Goal: Task Accomplishment & Management: Manage account settings

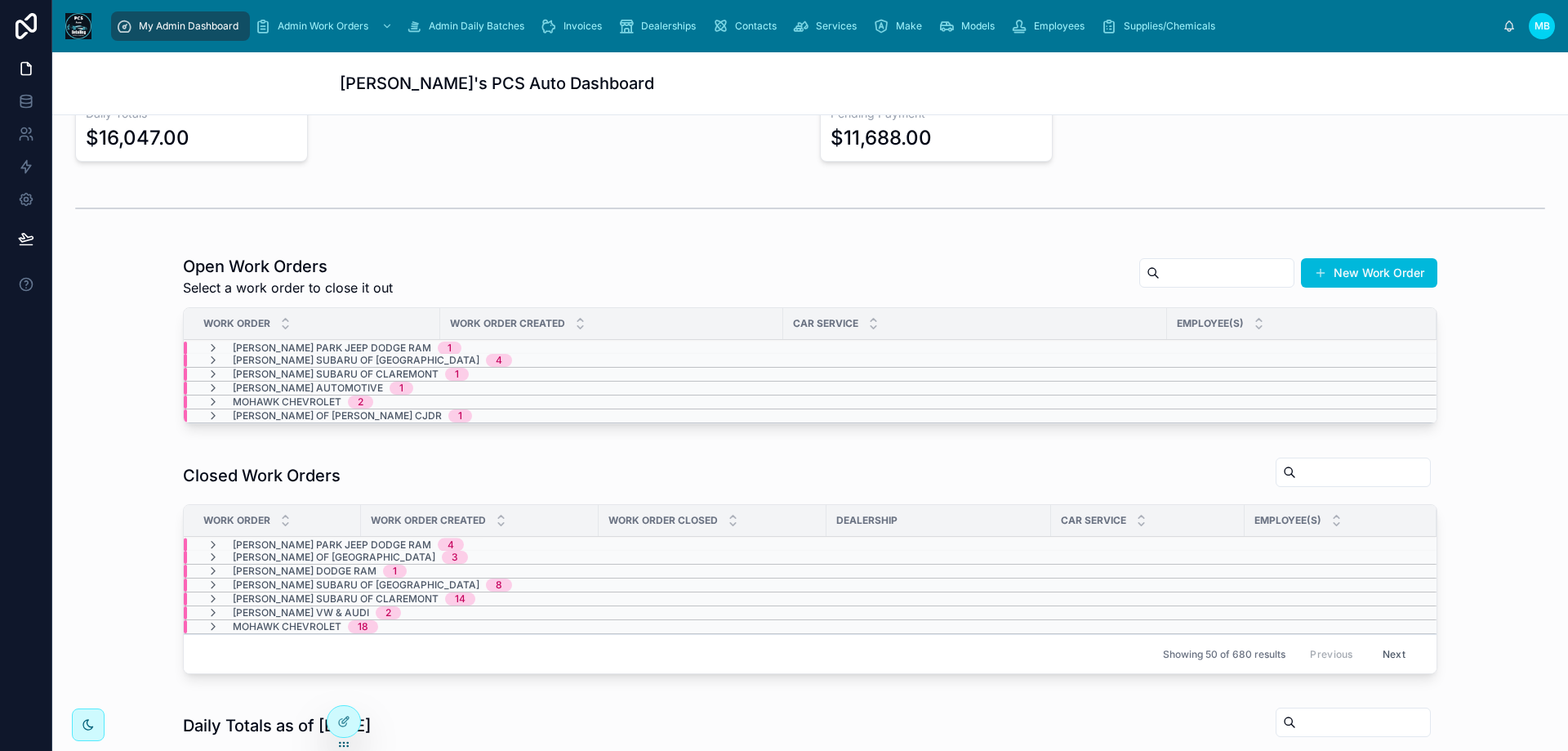
scroll to position [245, 0]
click at [210, 344] on icon at bounding box center [213, 347] width 13 height 13
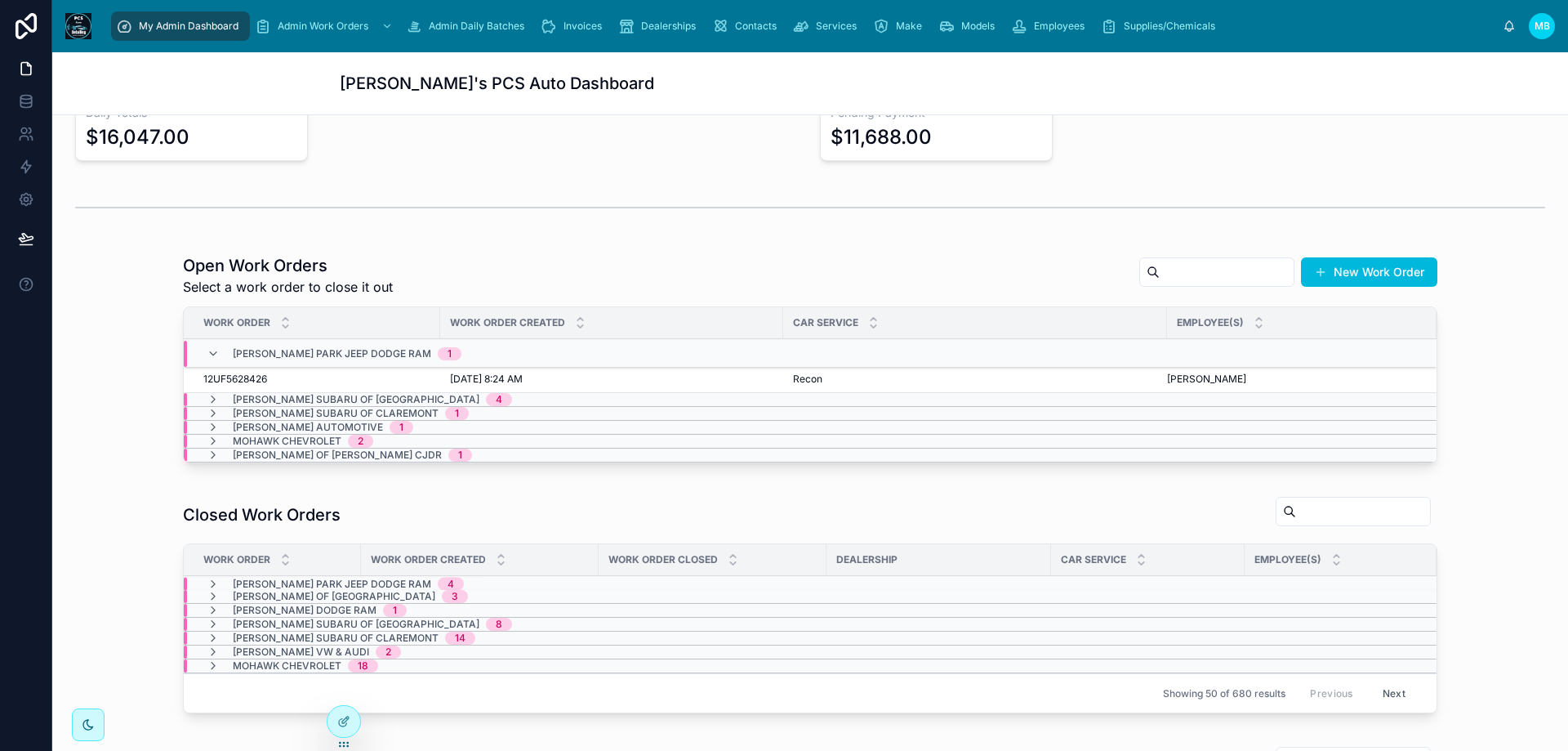
click at [210, 344] on div "[PERSON_NAME] Park Jeep Dodge Ram 1" at bounding box center [333, 353] width 254 height 26
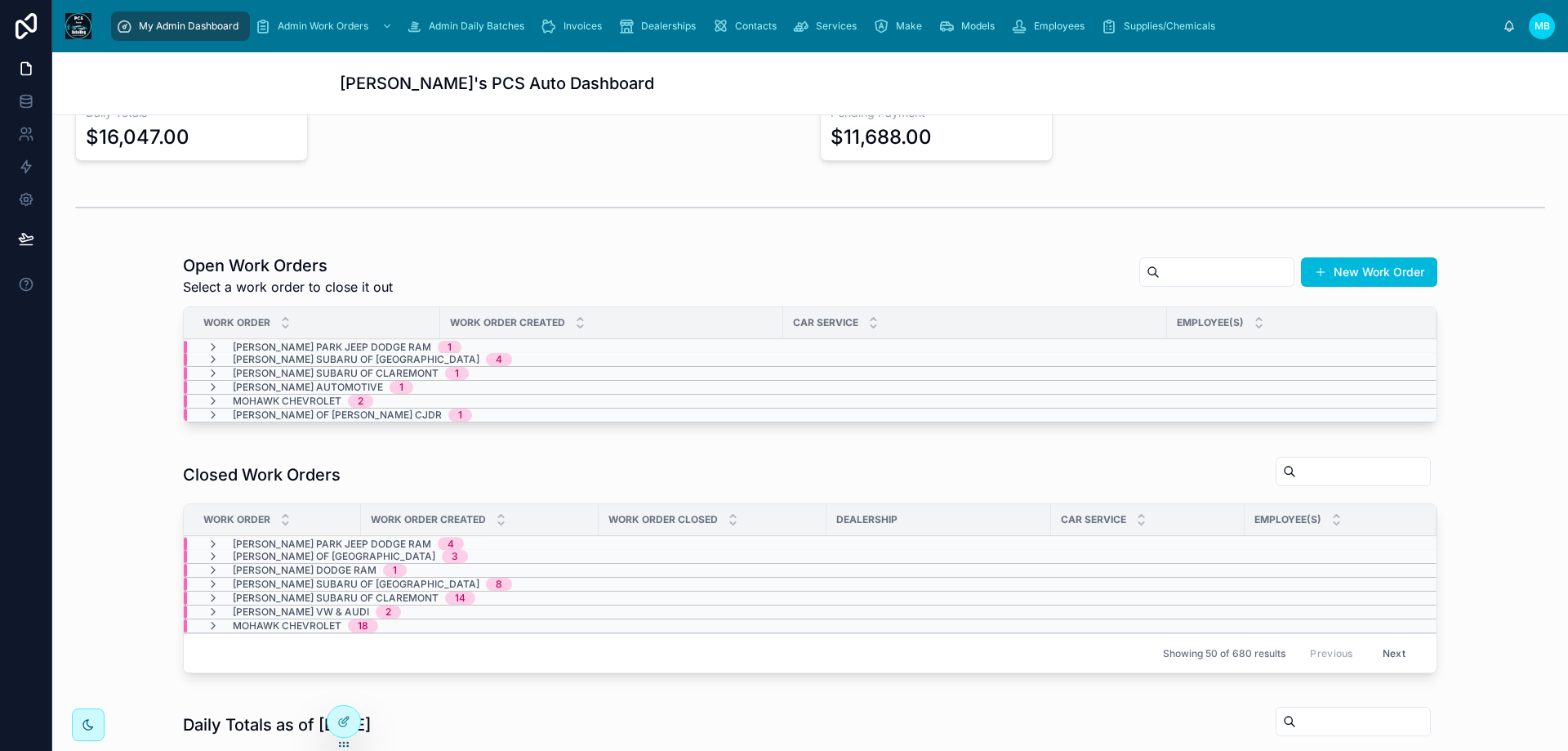
click at [206, 357] on icon at bounding box center [213, 360] width 13 height 13
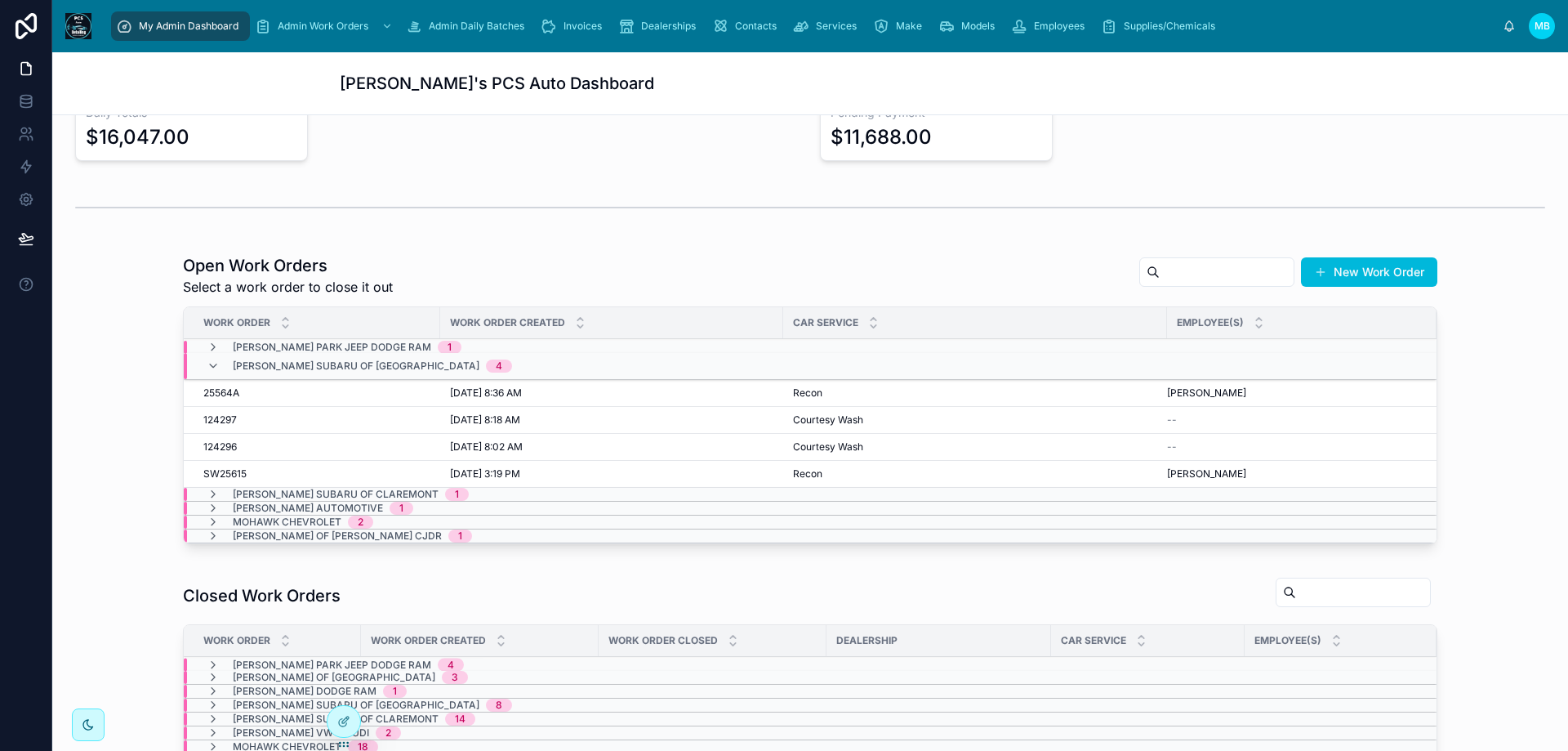
click at [206, 362] on icon at bounding box center [213, 366] width 13 height 13
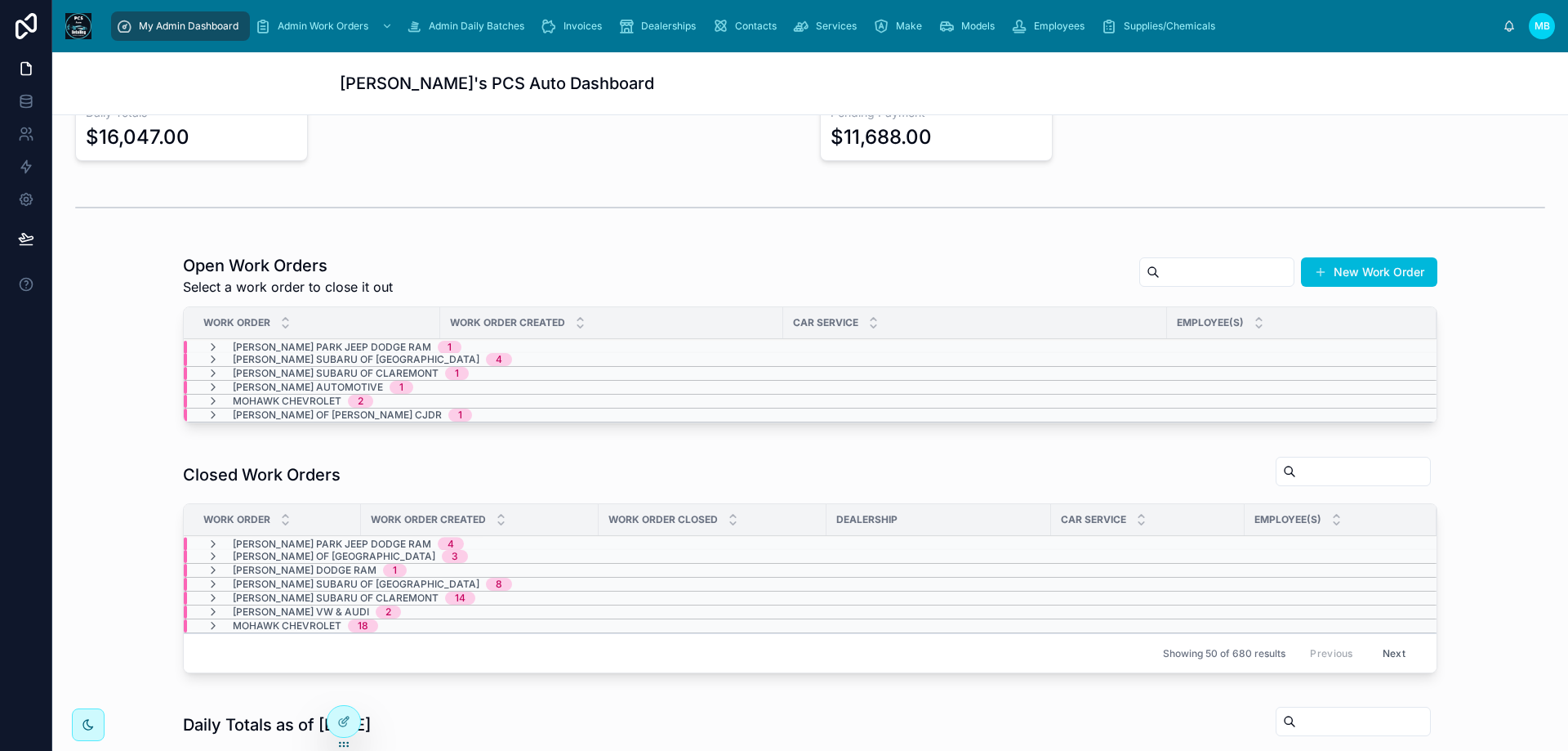
click at [213, 370] on icon at bounding box center [213, 373] width 13 height 13
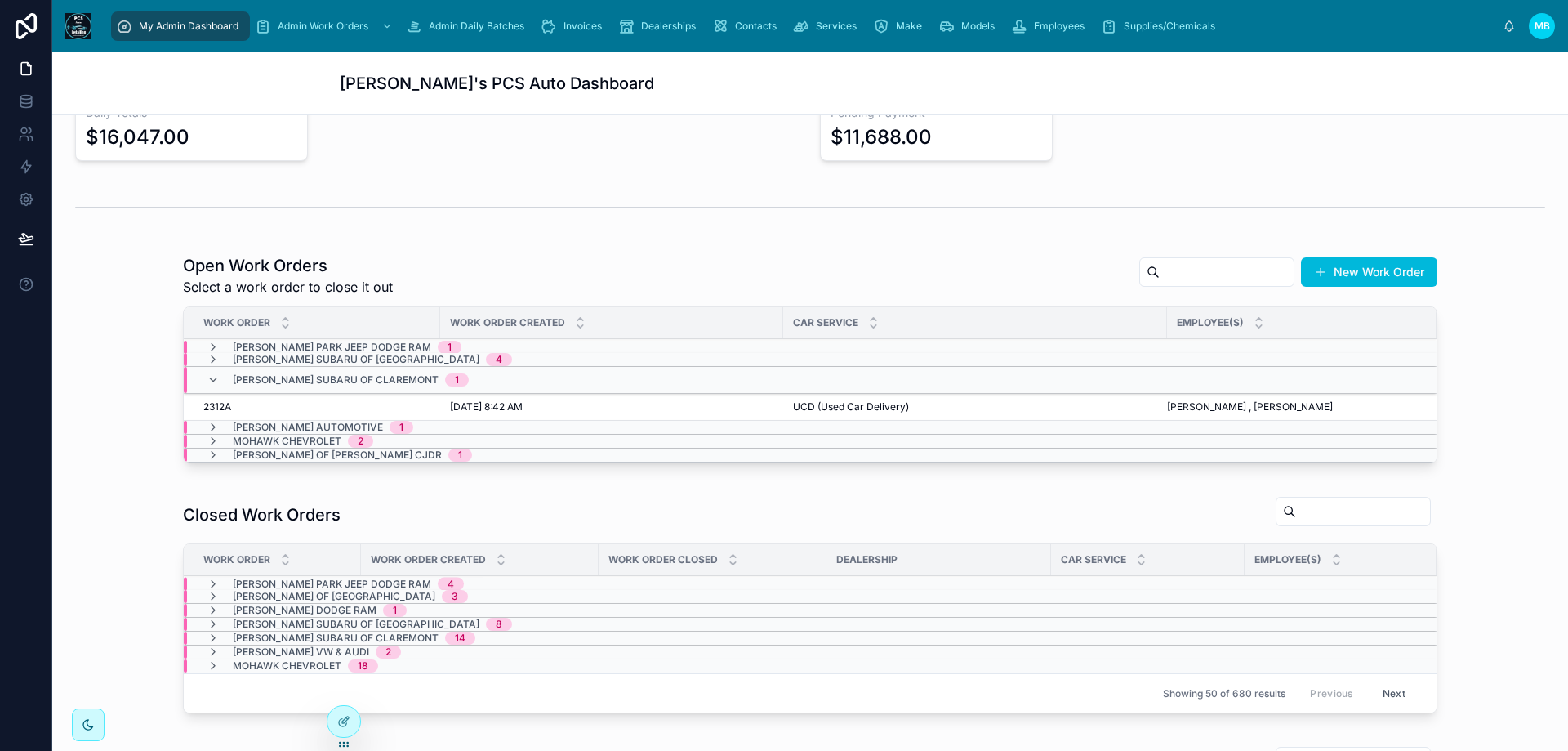
click at [213, 370] on div "[PERSON_NAME] Subaru of Claremont 1" at bounding box center [337, 380] width 262 height 26
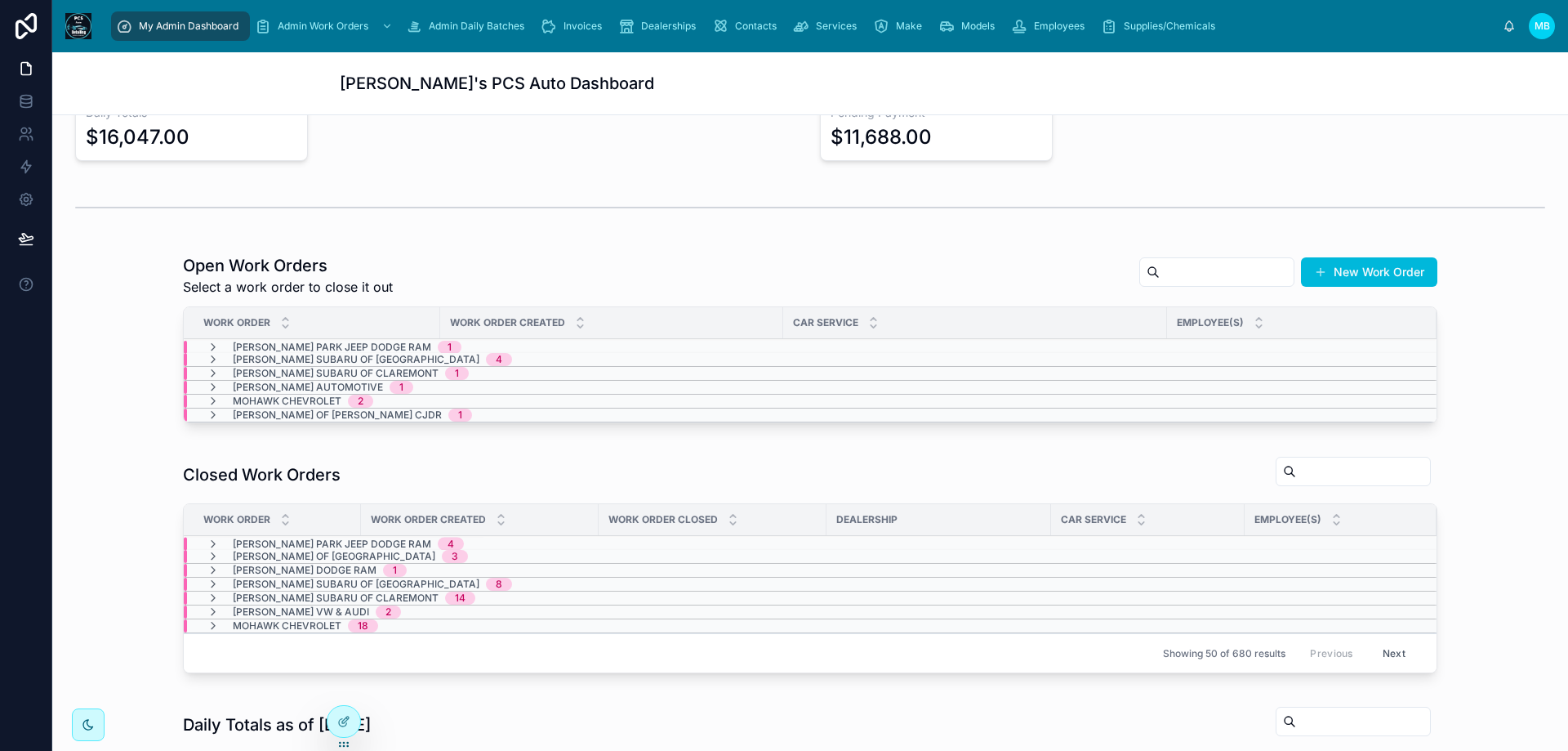
click at [213, 386] on icon at bounding box center [213, 387] width 13 height 13
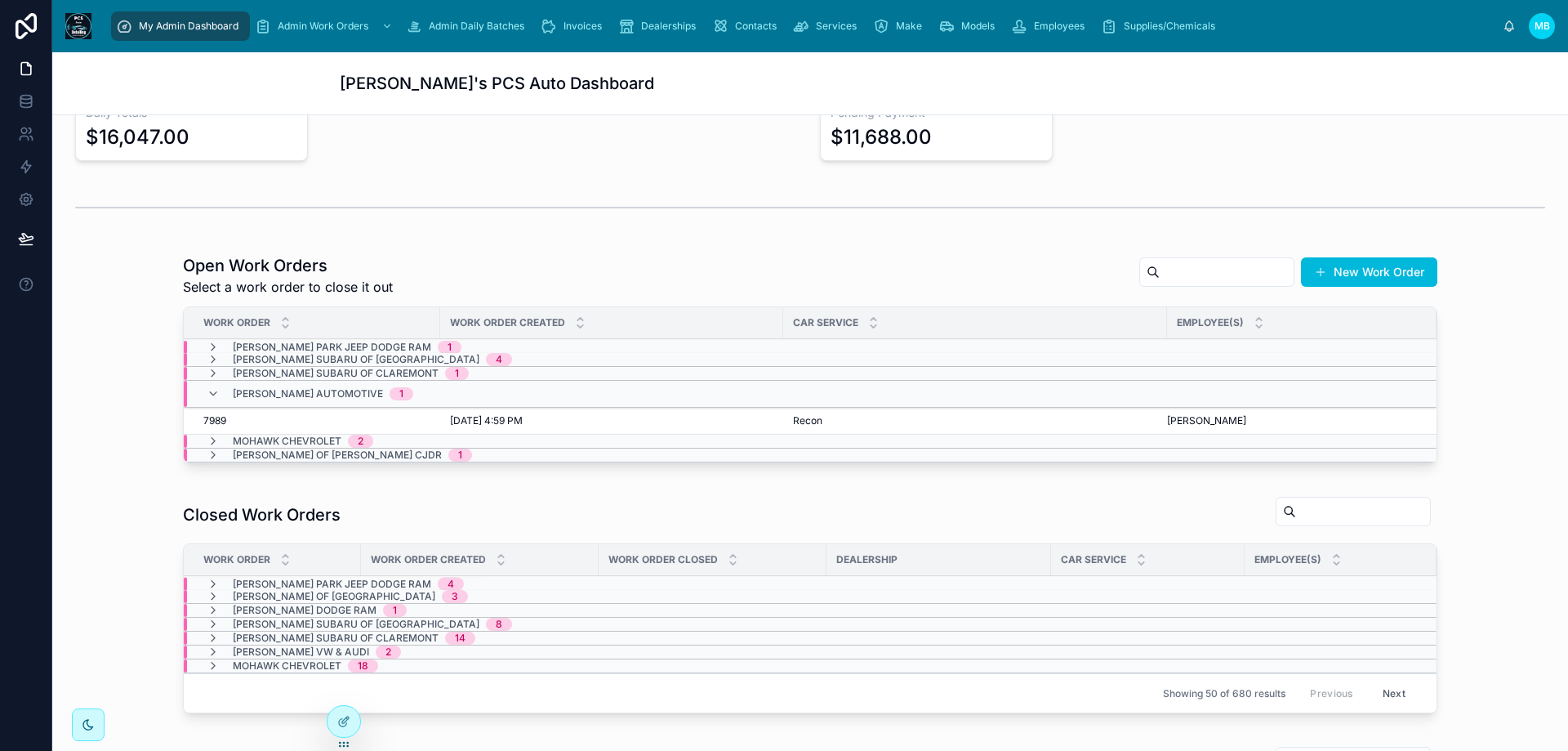
click at [213, 386] on div "[PERSON_NAME] Automotive 1" at bounding box center [309, 393] width 206 height 26
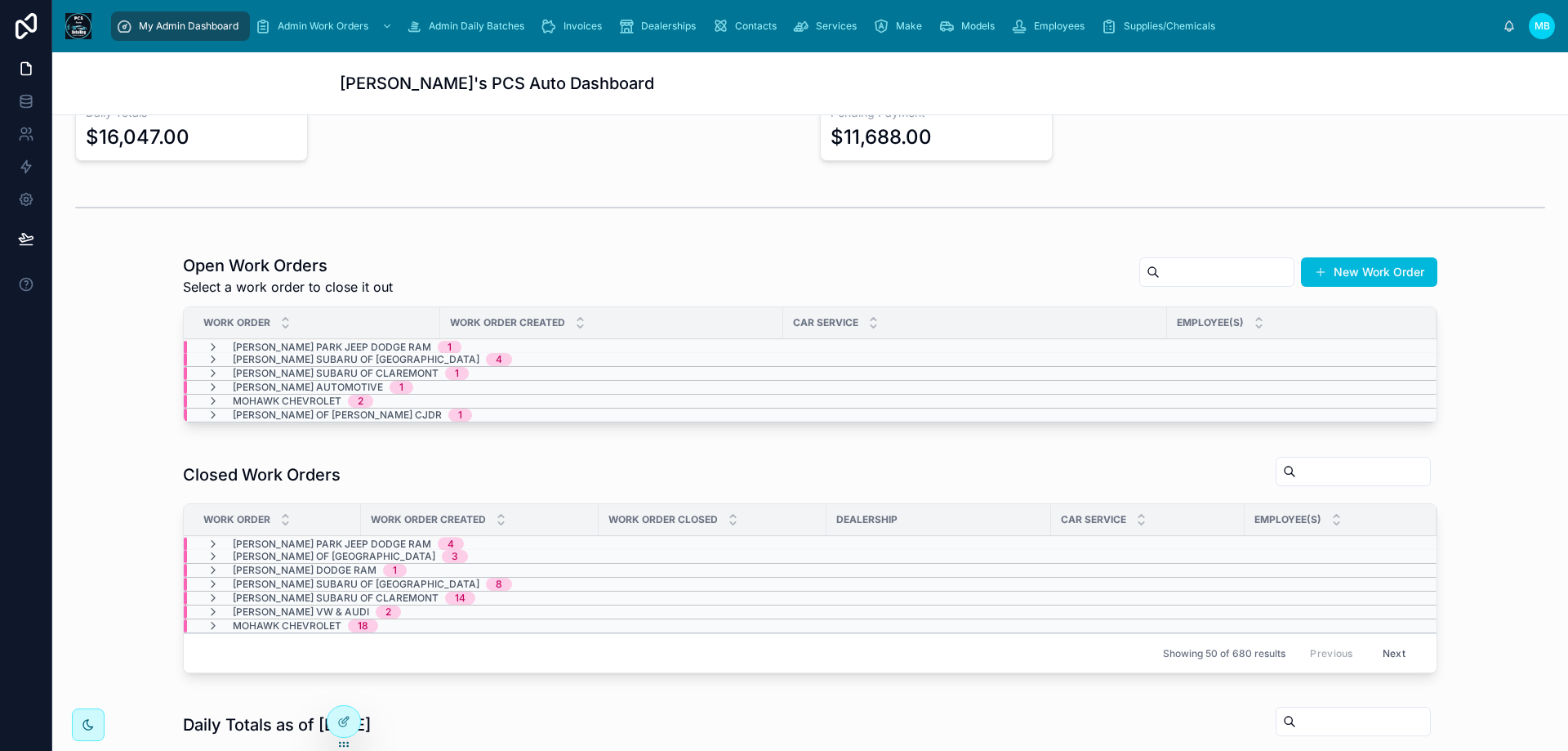
click at [207, 397] on icon at bounding box center [213, 401] width 13 height 13
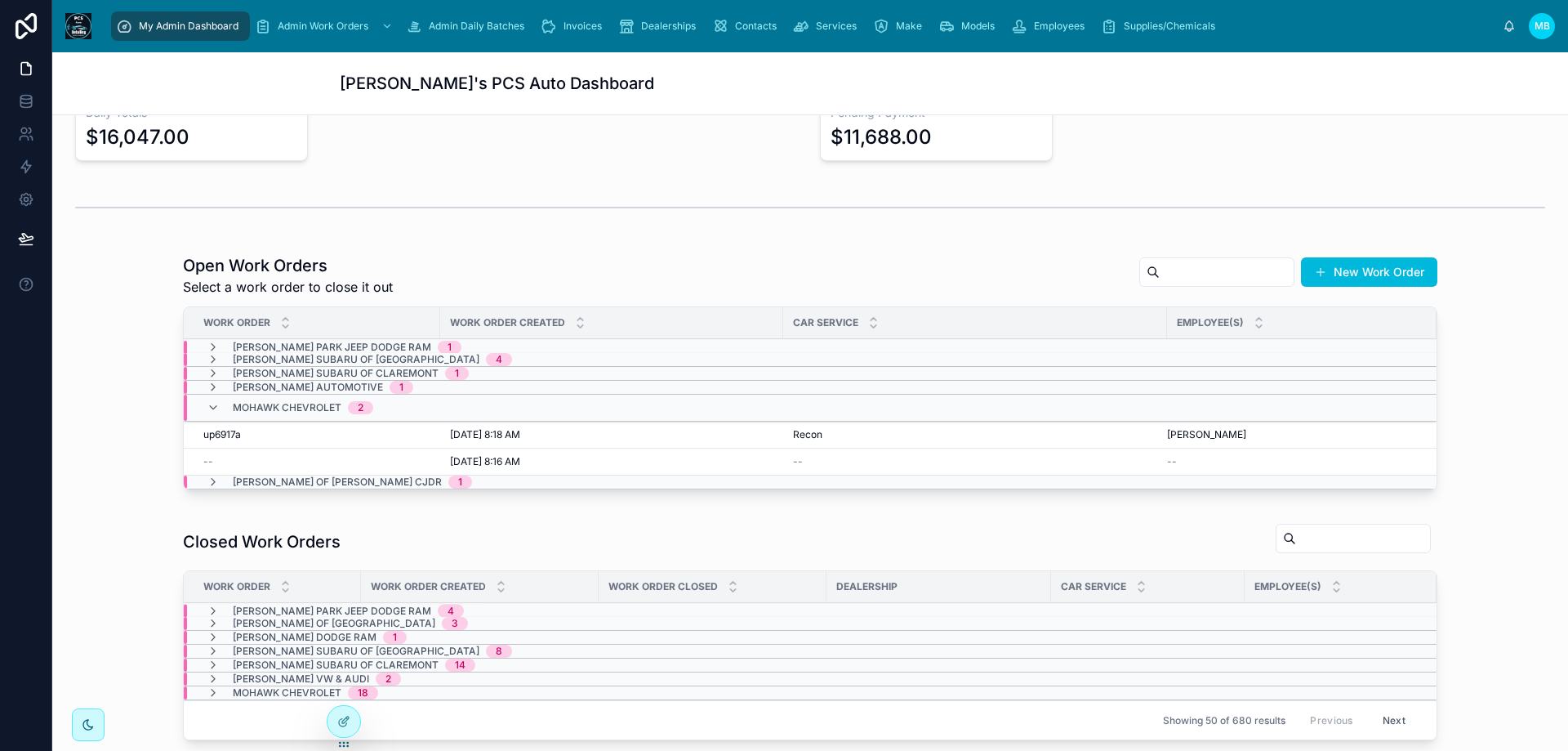
click at [204, 458] on span "--" at bounding box center [208, 462] width 10 height 13
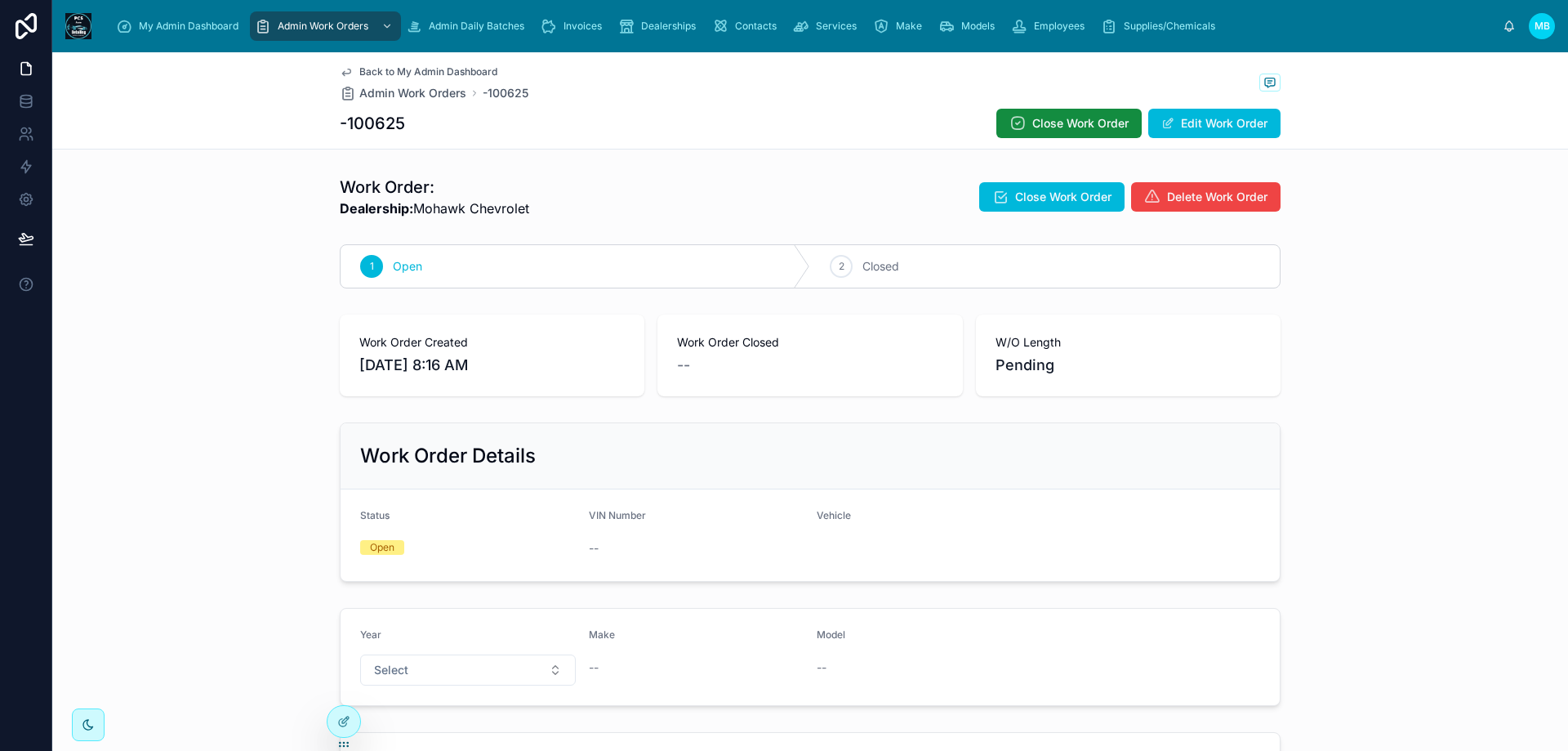
click at [1221, 201] on span "Delete Work Order" at bounding box center [1217, 197] width 100 height 16
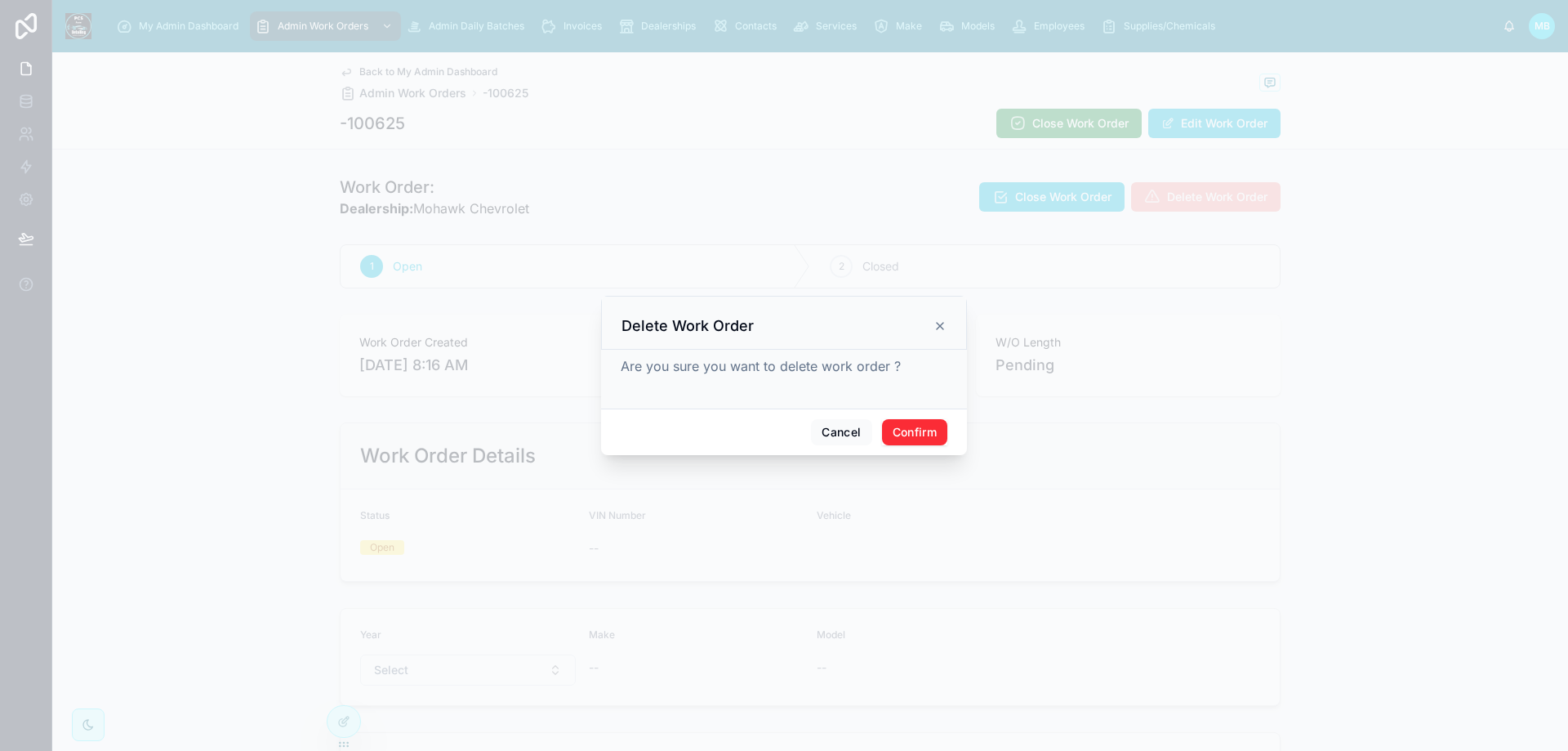
click at [900, 422] on button "Confirm" at bounding box center [915, 432] width 66 height 26
click at [150, 25] on div at bounding box center [784, 375] width 1568 height 751
click at [936, 432] on button "Confirm" at bounding box center [915, 432] width 66 height 26
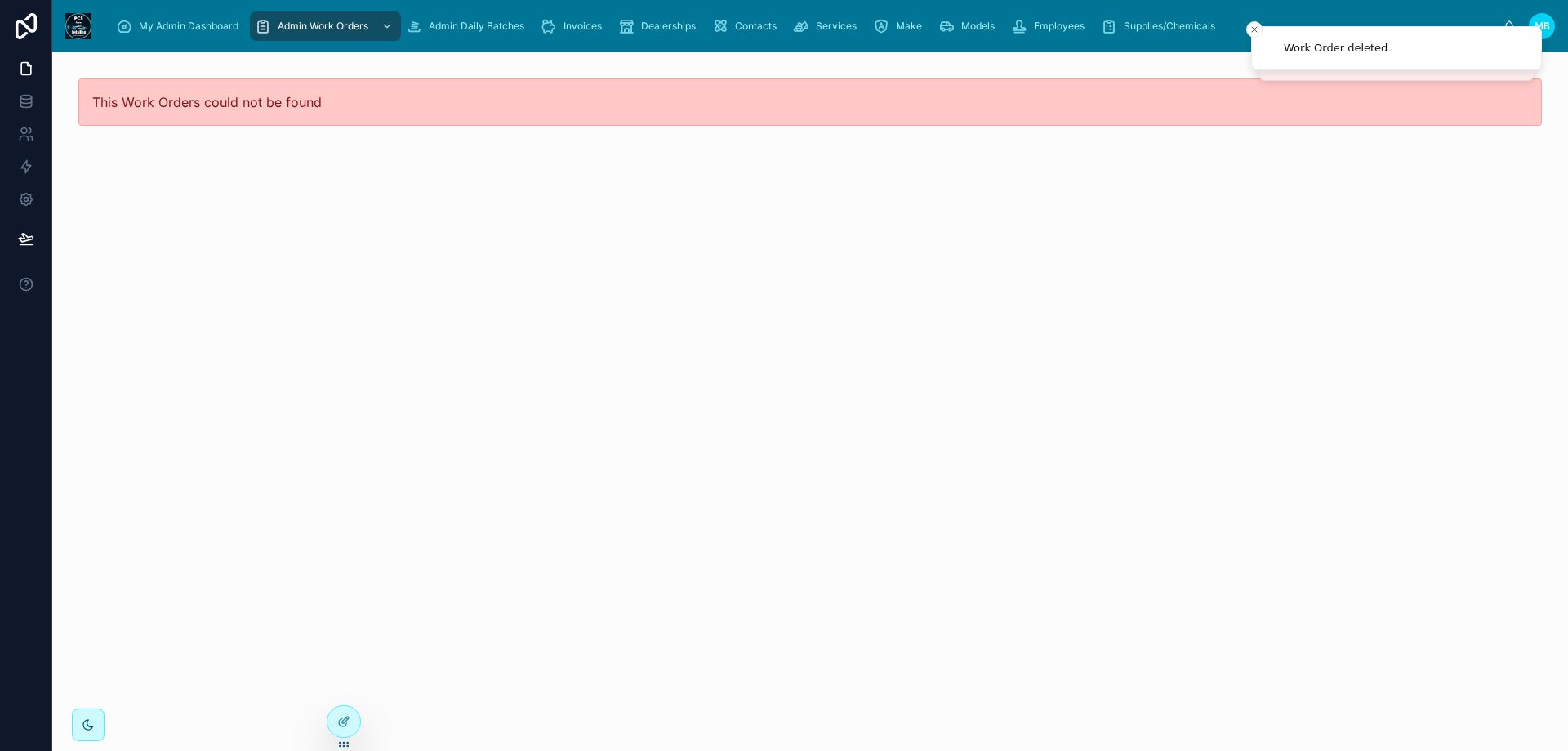
click at [162, 29] on span "My Admin Dashboard" at bounding box center [188, 26] width 99 height 13
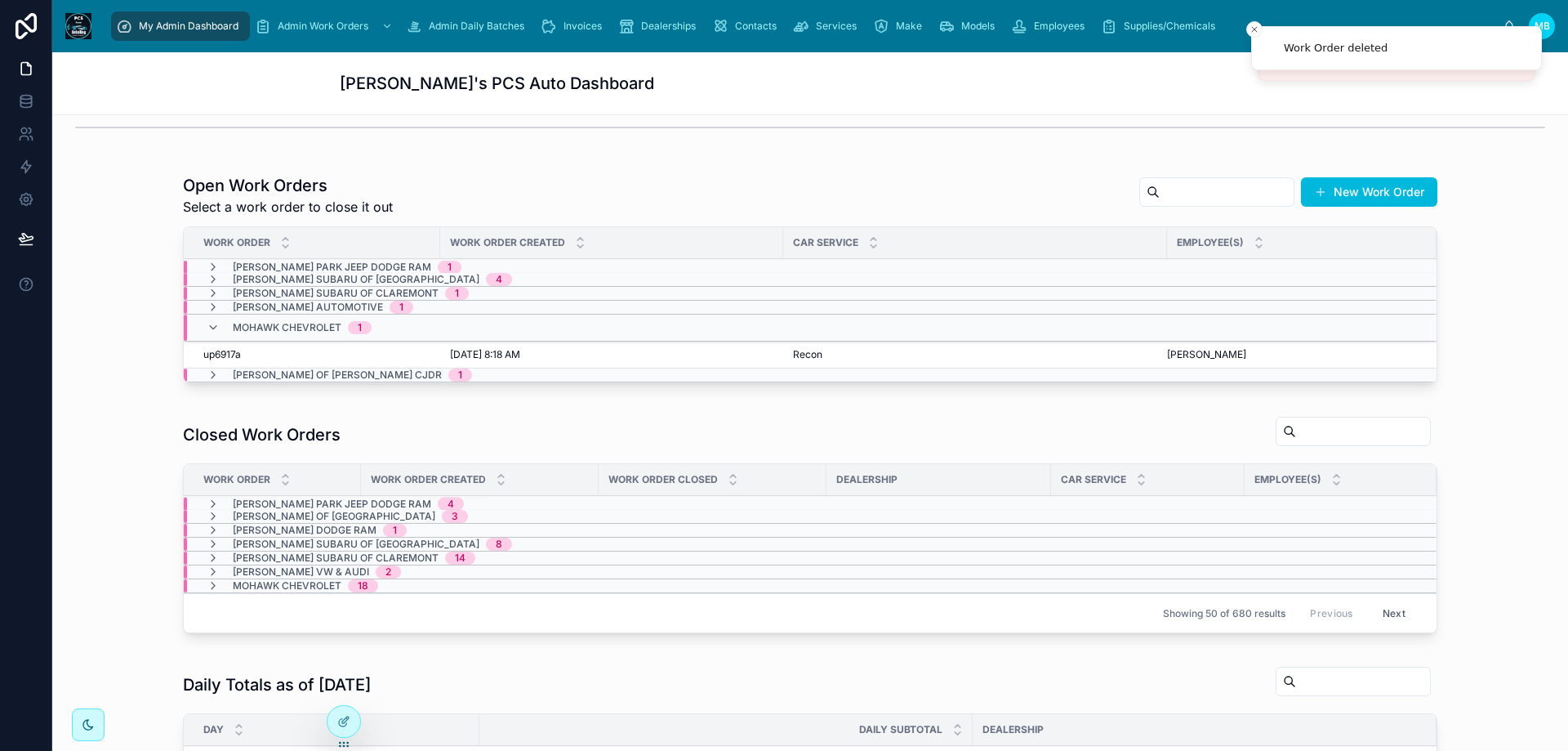
scroll to position [327, 0]
click at [206, 374] on icon at bounding box center [213, 373] width 13 height 13
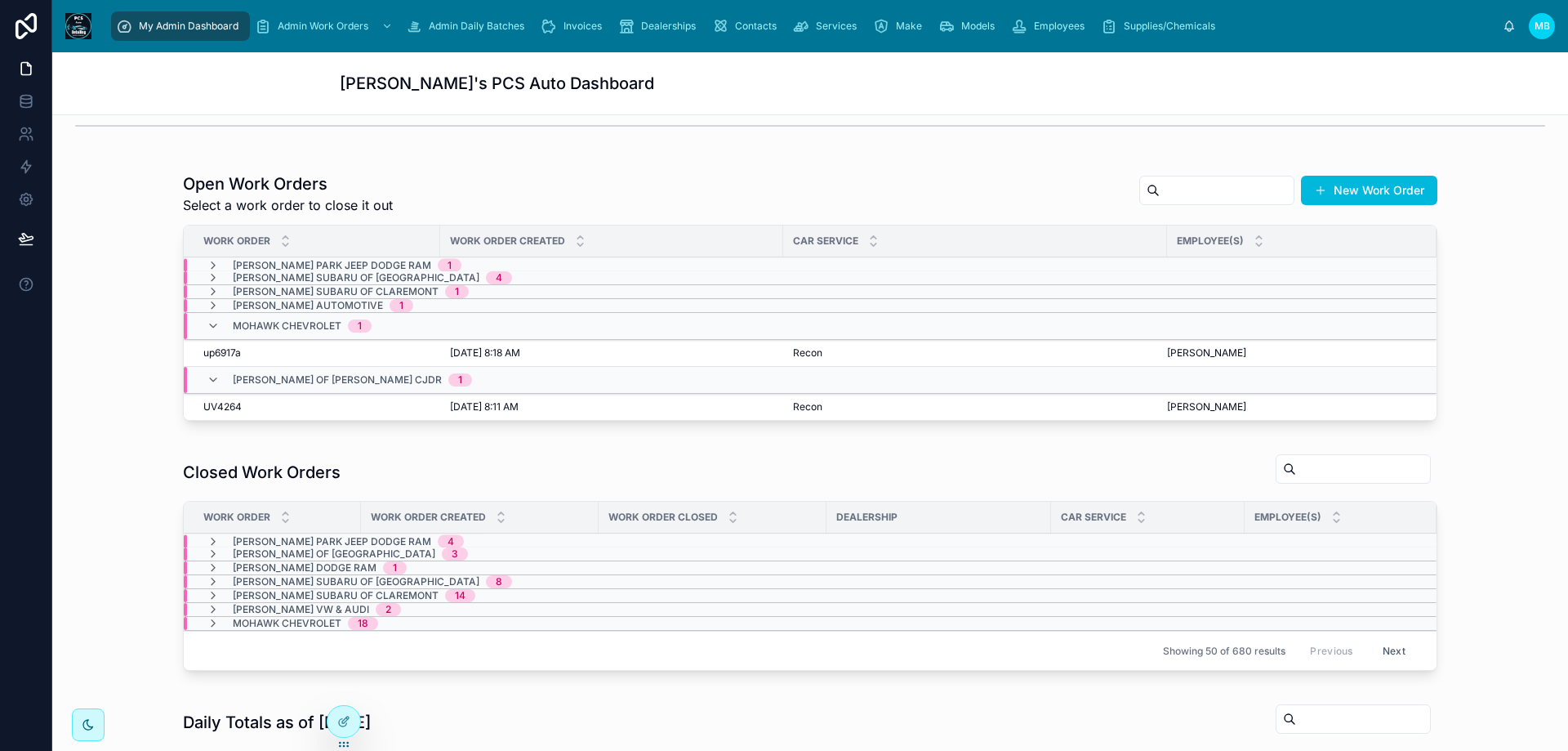
click at [206, 374] on icon at bounding box center [213, 380] width 13 height 13
